Goal: Information Seeking & Learning: Learn about a topic

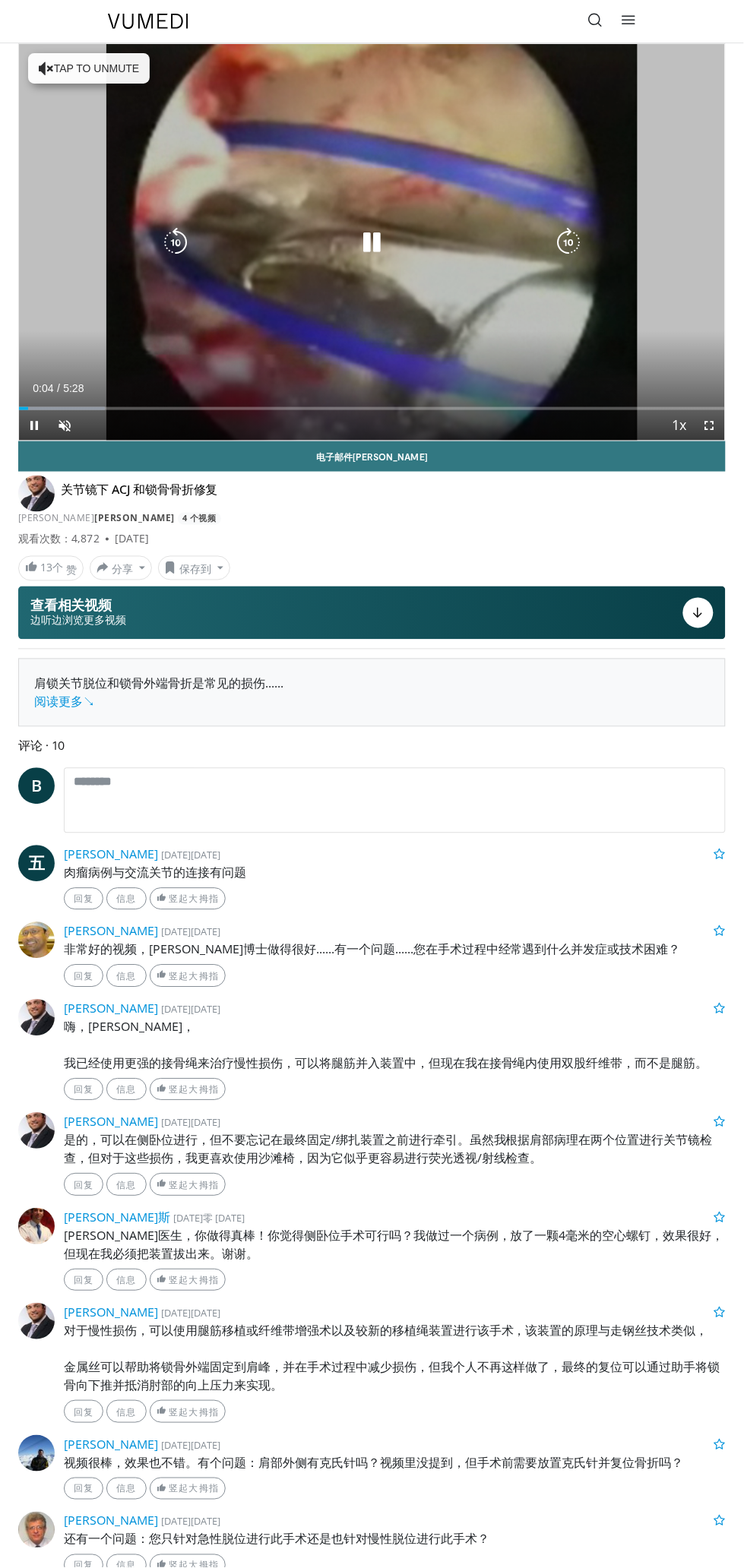
click at [513, 288] on div "10 seconds Tap to unmute" at bounding box center [372, 242] width 705 height 397
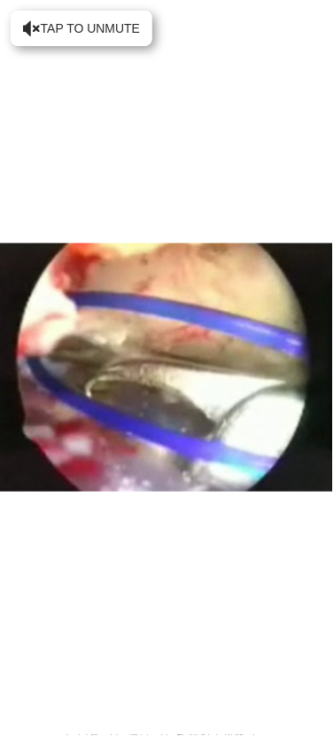
click at [201, 550] on div "10 seconds Tap to unmute" at bounding box center [166, 368] width 333 height 736
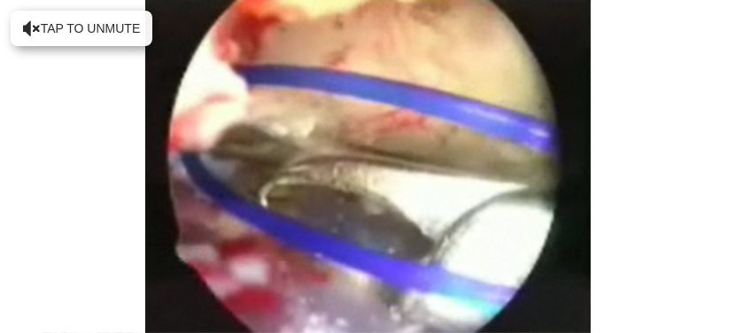
click at [82, 36] on div "10 seconds Tap to unmute" at bounding box center [368, 166] width 736 height 333
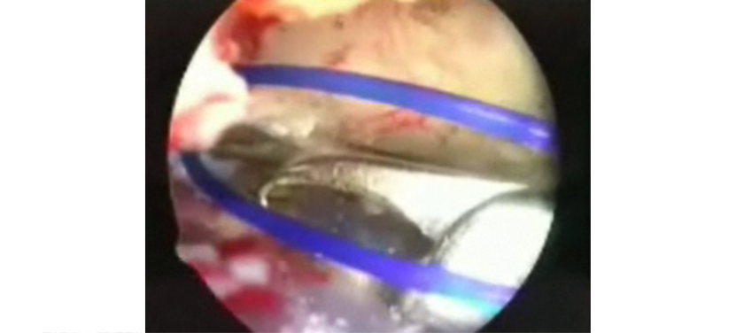
click at [535, 221] on div "10 seconds Tap to unmute" at bounding box center [368, 166] width 736 height 333
click at [592, 203] on div "10 seconds Tap to unmute" at bounding box center [368, 166] width 736 height 333
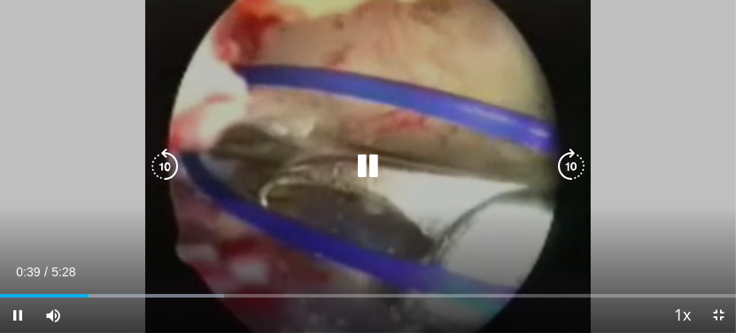
click at [375, 169] on icon "Video Player" at bounding box center [368, 166] width 35 height 35
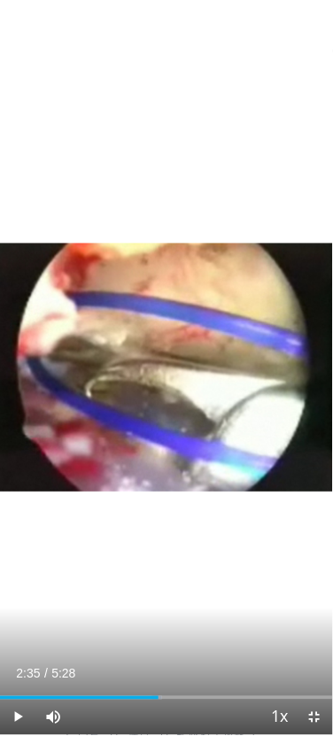
click at [212, 619] on div "10 seconds Tap to unmute" at bounding box center [166, 368] width 333 height 736
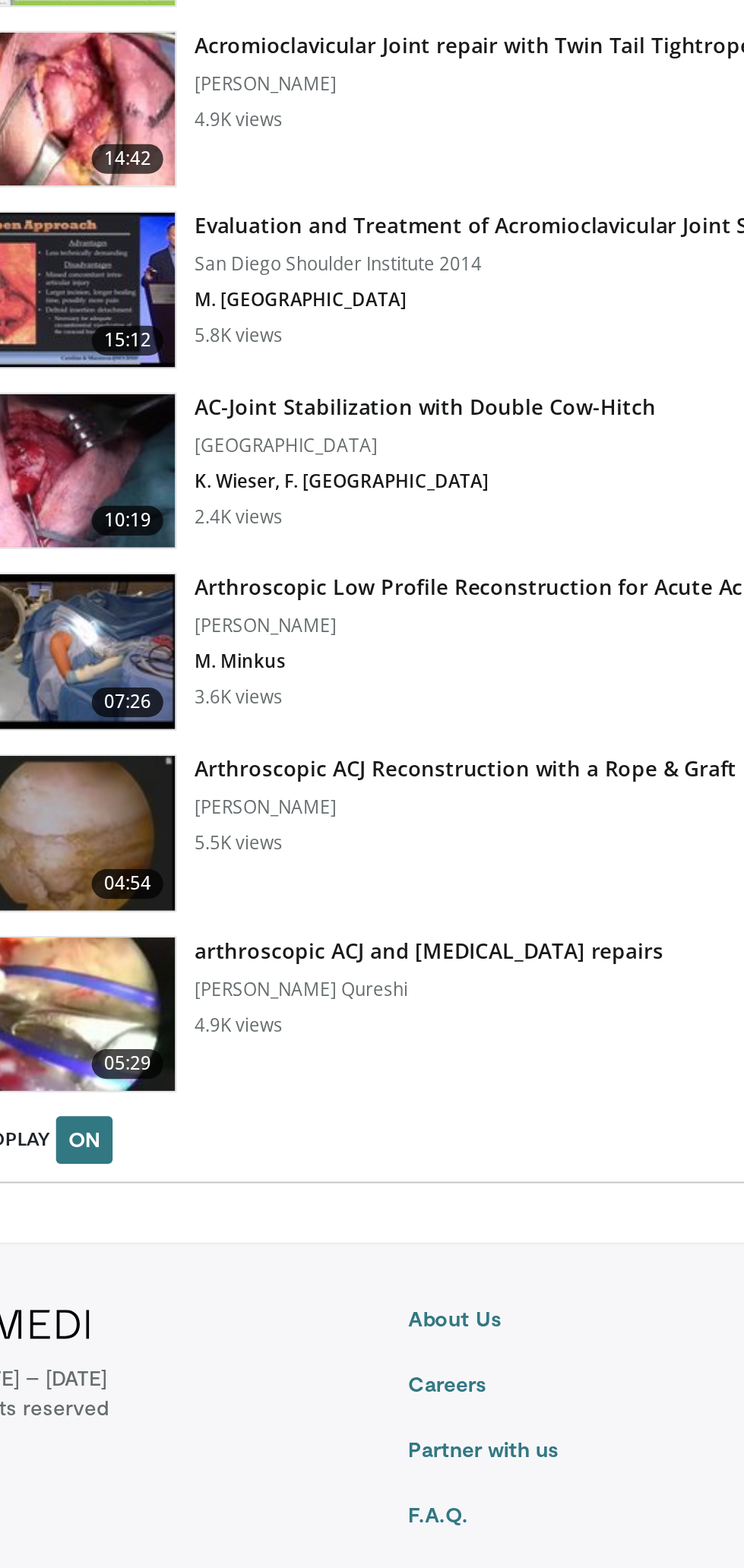
scroll to position [1256, 0]
click at [343, 1164] on div "Arthroscopic ACJ Reconstruction with a Rope & Graft Device Thomas DeBerardino 5…" at bounding box center [307, 1190] width 313 height 81
click at [118, 1185] on img at bounding box center [85, 1190] width 112 height 79
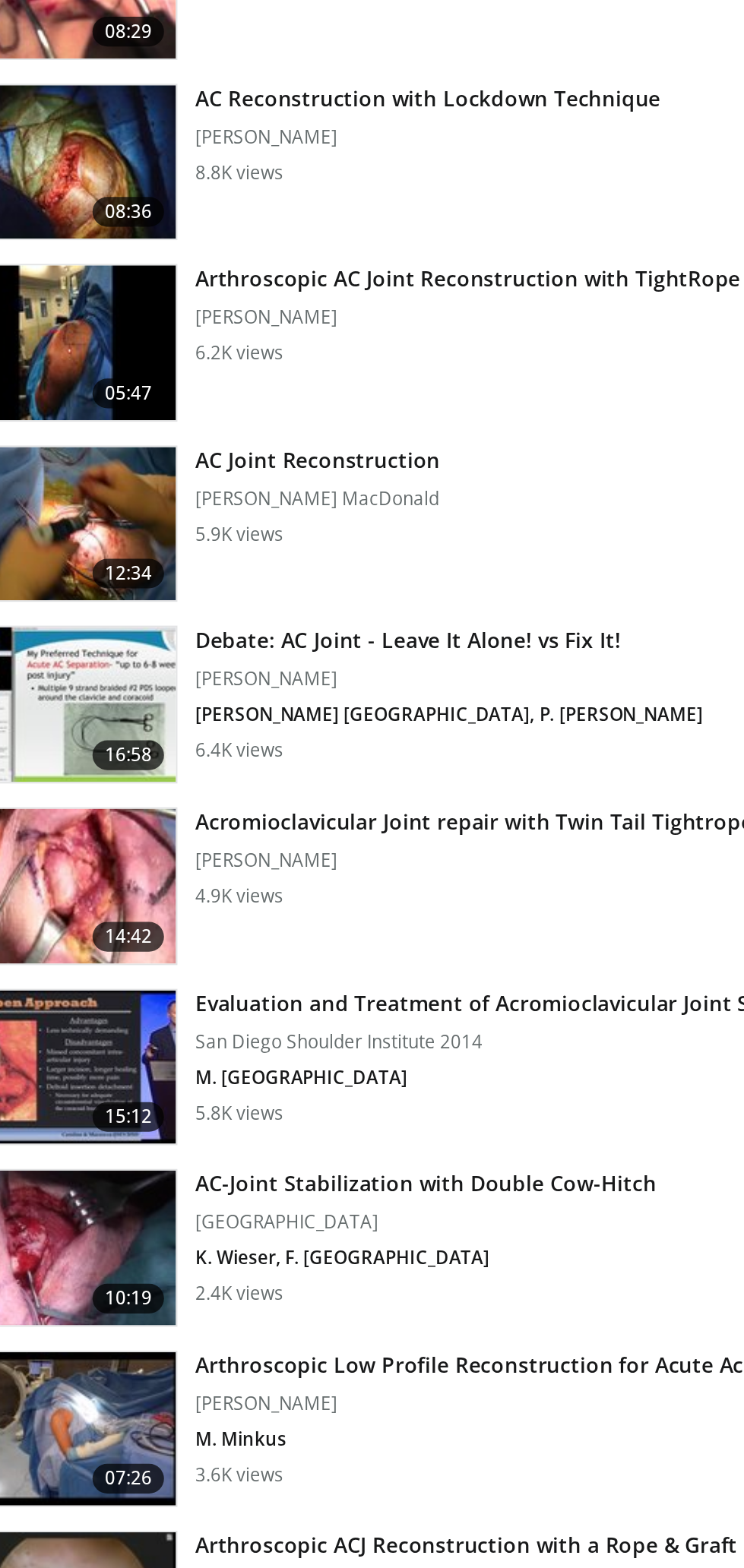
scroll to position [1674, 0]
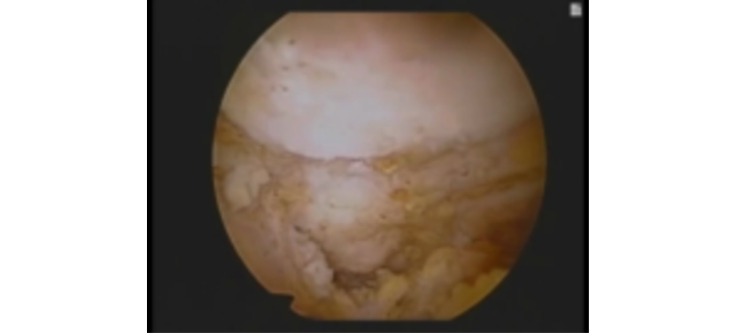
click at [567, 158] on icon "Video Player" at bounding box center [570, 166] width 35 height 35
click at [567, 166] on icon "Video Player" at bounding box center [570, 166] width 35 height 35
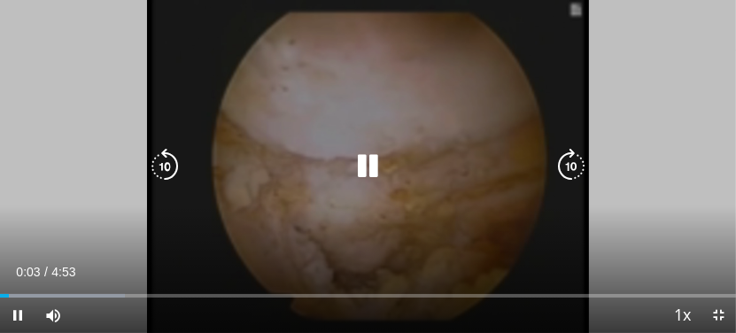
click at [560, 93] on div "10 seconds Tap to unmute" at bounding box center [368, 166] width 736 height 333
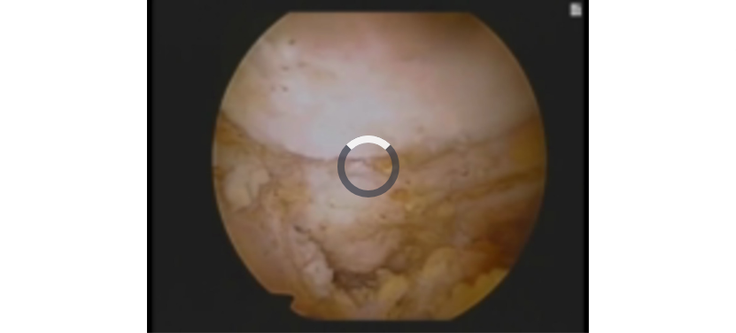
click at [547, 91] on div "10 seconds Tap to unmute" at bounding box center [368, 166] width 736 height 333
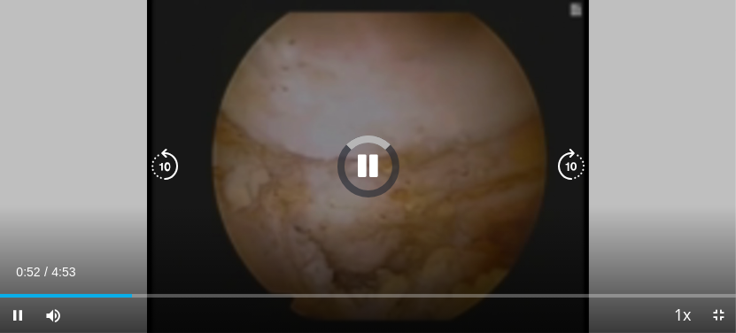
click at [374, 174] on icon "Video Player" at bounding box center [368, 166] width 35 height 35
click at [368, 169] on icon "Video Player" at bounding box center [368, 166] width 35 height 35
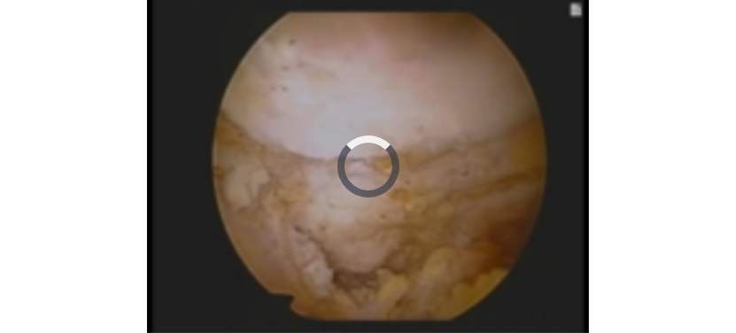
click at [410, 148] on div "10 seconds Tap to unmute" at bounding box center [368, 166] width 736 height 333
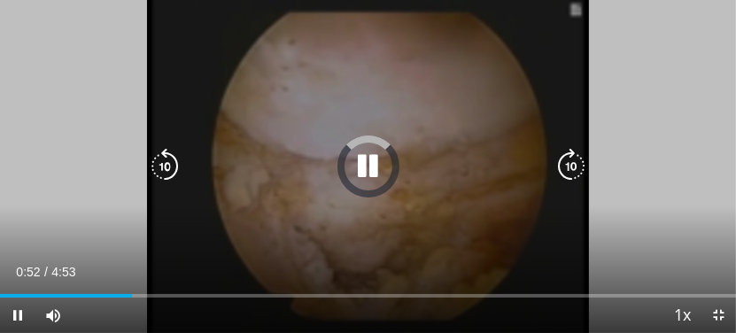
click at [367, 169] on icon "Video Player" at bounding box center [368, 166] width 35 height 35
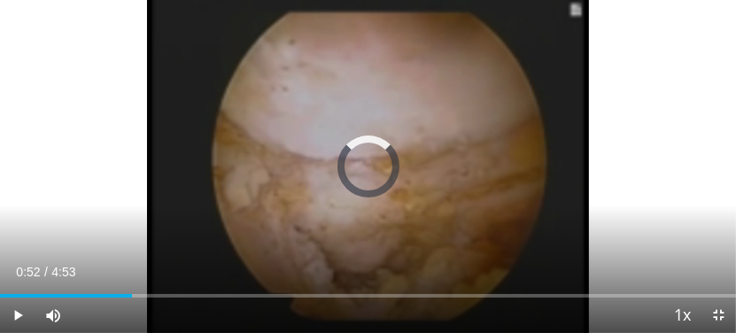
click at [483, 137] on div "10 seconds Tap to unmute" at bounding box center [368, 166] width 736 height 333
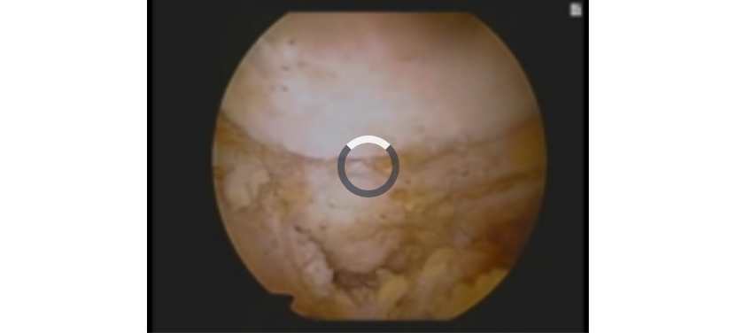
click at [474, 159] on div "Video Player" at bounding box center [368, 166] width 442 height 35
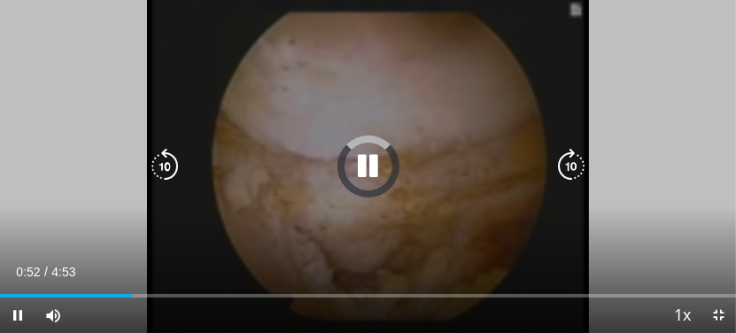
click at [367, 158] on icon "Video Player" at bounding box center [368, 166] width 35 height 35
click at [107, 139] on div "10 seconds Tap to unmute" at bounding box center [368, 166] width 736 height 333
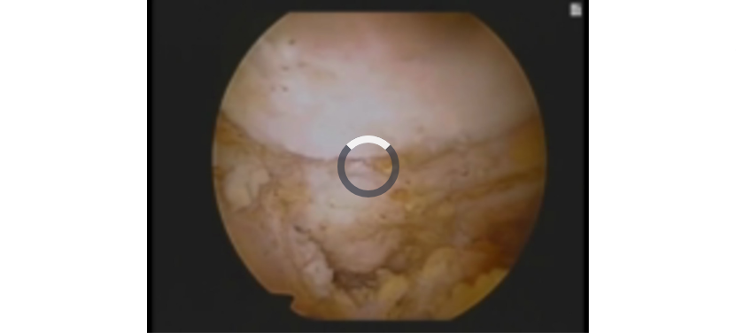
click at [460, 141] on div "10 seconds Tap to unmute" at bounding box center [368, 166] width 736 height 333
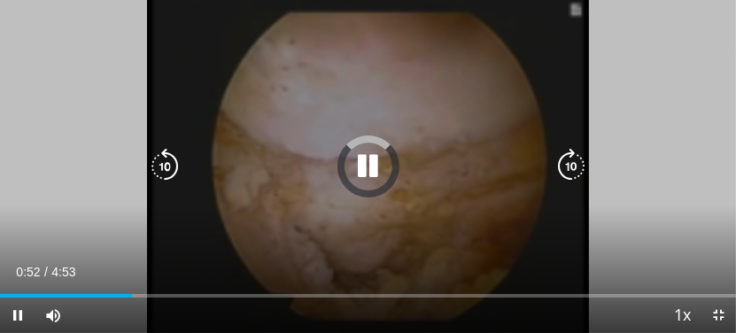
click at [376, 163] on icon "Video Player" at bounding box center [368, 166] width 35 height 35
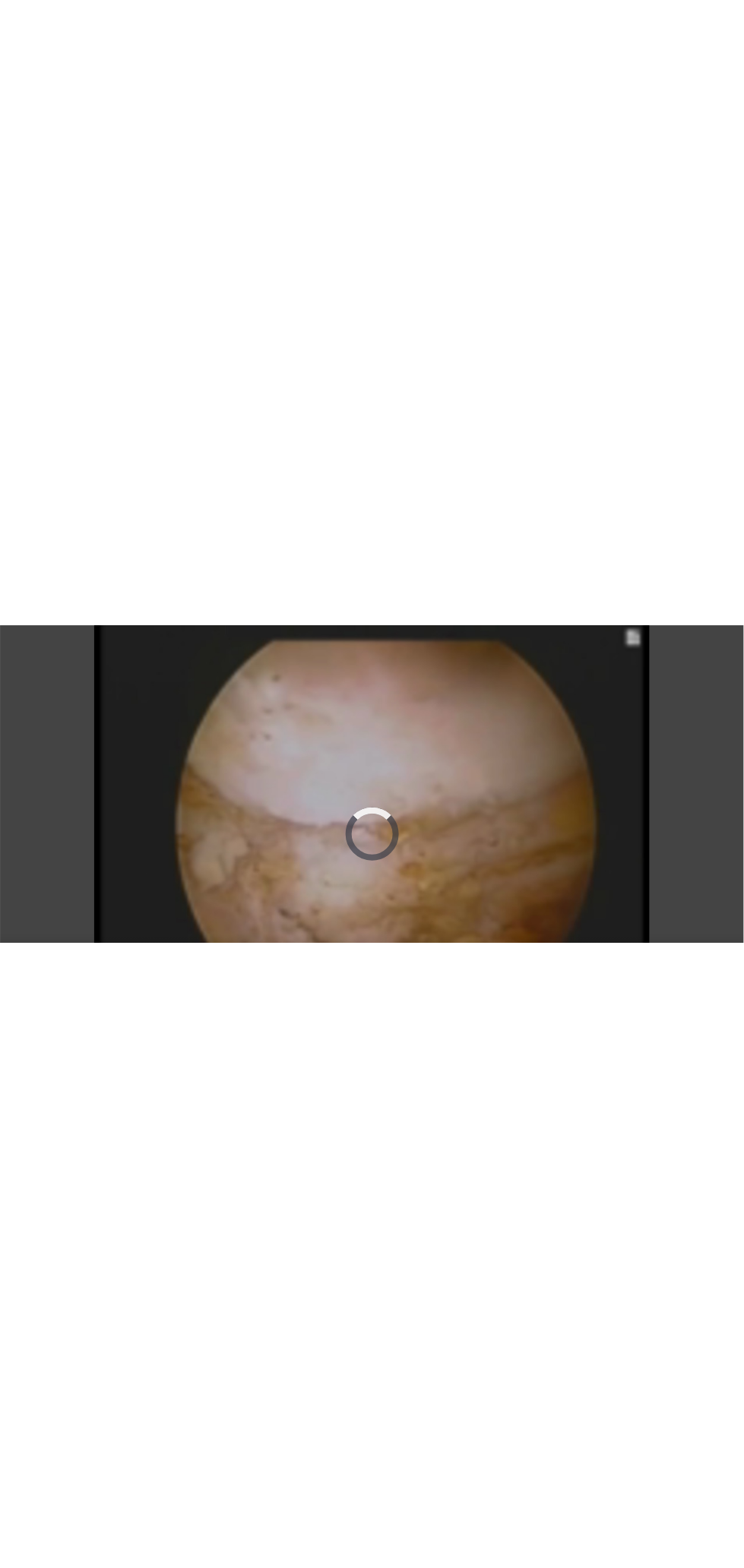
scroll to position [39, 0]
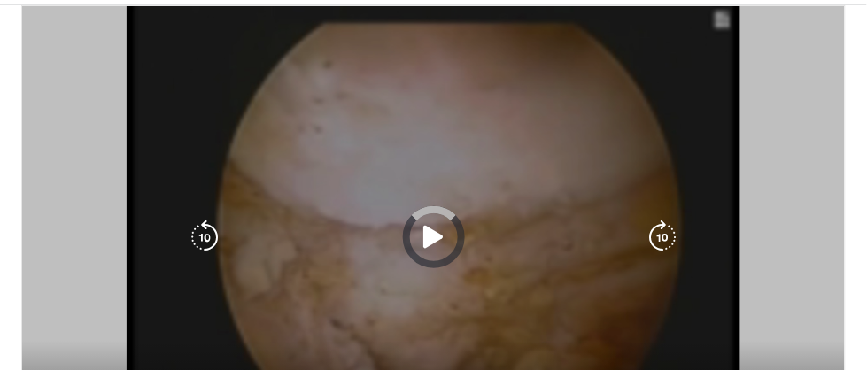
click at [740, 108] on div "10 seconds Tap to unmute" at bounding box center [433, 237] width 822 height 462
click at [609, 192] on div "10 seconds Tap to unmute" at bounding box center [433, 237] width 822 height 462
click at [436, 240] on icon "Video Player" at bounding box center [432, 237] width 35 height 35
click at [435, 236] on icon "Video Player" at bounding box center [432, 237] width 35 height 35
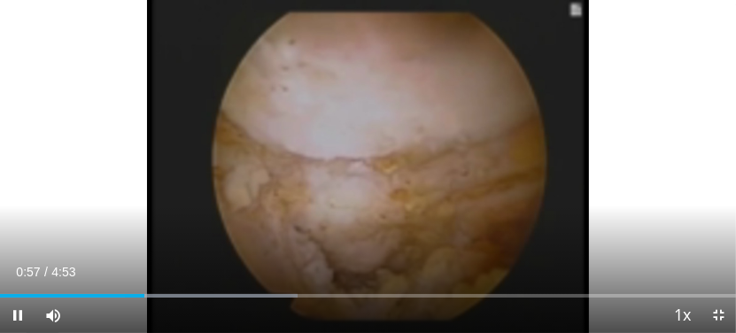
click at [93, 300] on div "Current Time 0:57 / Duration 4:53 Pause Skip Backward Skip Forward Mute Loaded …" at bounding box center [368, 314] width 736 height 35
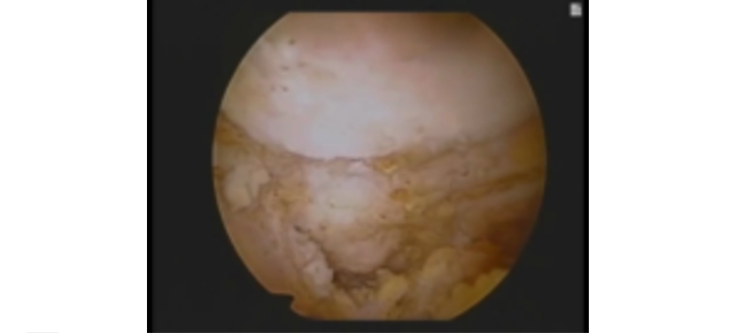
click at [329, 202] on div "10 seconds Tap to unmute" at bounding box center [368, 166] width 736 height 333
click at [575, 168] on icon "Video Player" at bounding box center [570, 166] width 35 height 35
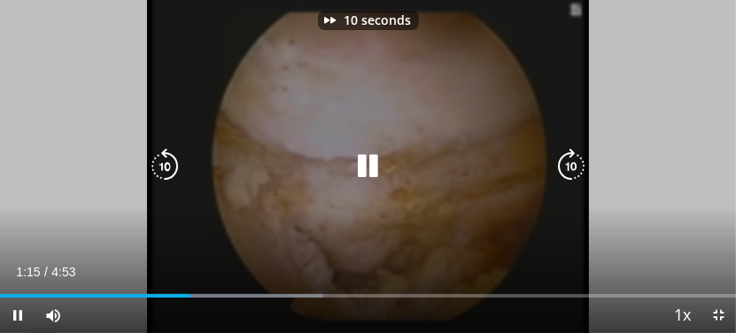
click at [126, 295] on div "1:15" at bounding box center [95, 296] width 190 height 4
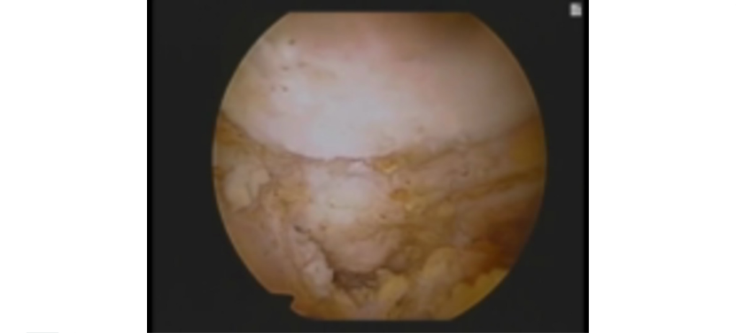
click at [90, 291] on div "10 seconds Tap to unmute" at bounding box center [368, 166] width 736 height 333
click at [514, 127] on div "10 seconds Tap to unmute" at bounding box center [368, 166] width 736 height 333
click at [427, 138] on div "10 seconds Tap to unmute" at bounding box center [368, 166] width 736 height 333
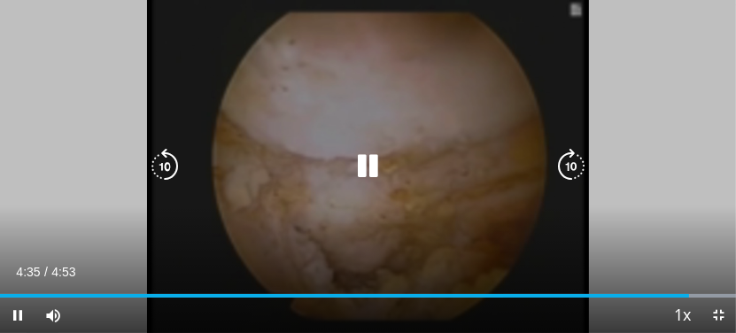
click at [371, 170] on icon "Video Player" at bounding box center [368, 166] width 35 height 35
